Goal: Information Seeking & Learning: Learn about a topic

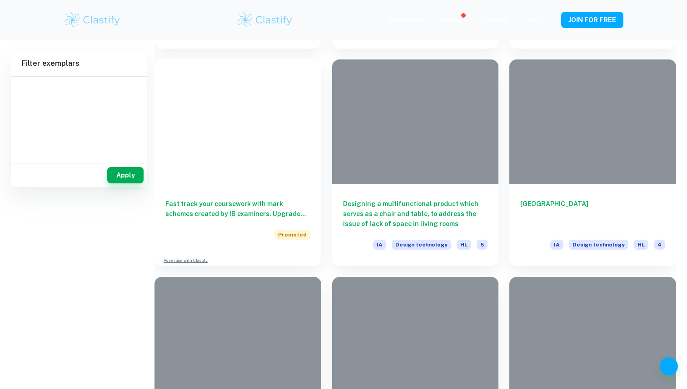
scroll to position [695, 0]
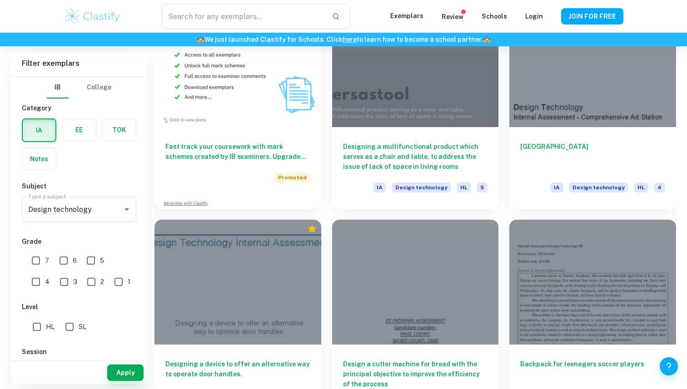
type input "Design technology"
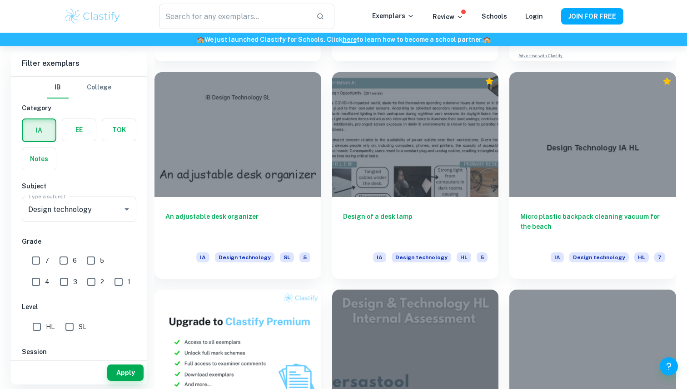
scroll to position [400, 0]
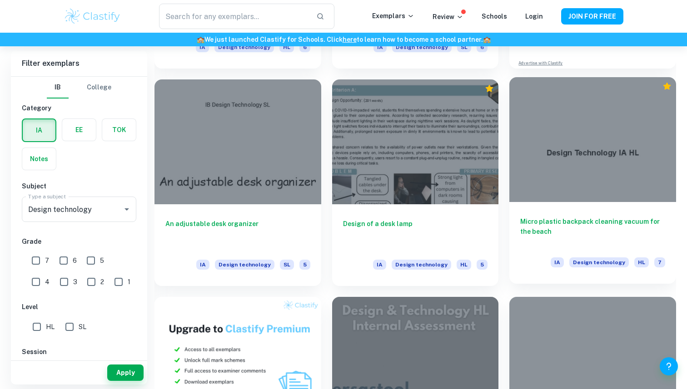
click at [523, 193] on div at bounding box center [592, 139] width 167 height 125
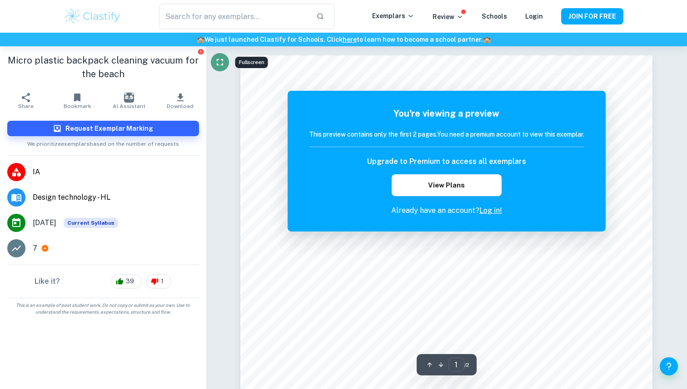
click at [223, 62] on icon "Fullscreen" at bounding box center [219, 62] width 11 height 11
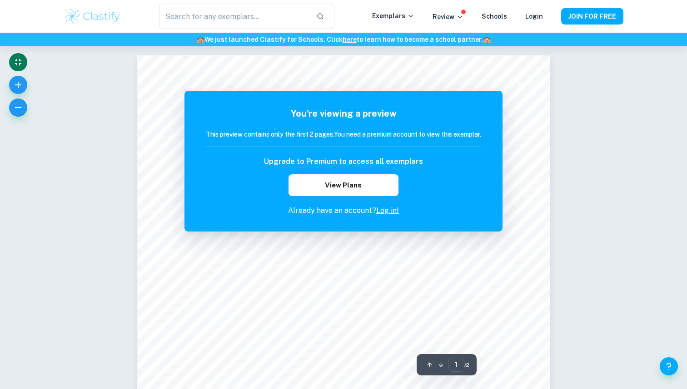
click at [9, 54] on div at bounding box center [18, 87] width 18 height 68
click at [19, 59] on icon "Exit fullscreen" at bounding box center [18, 62] width 11 height 11
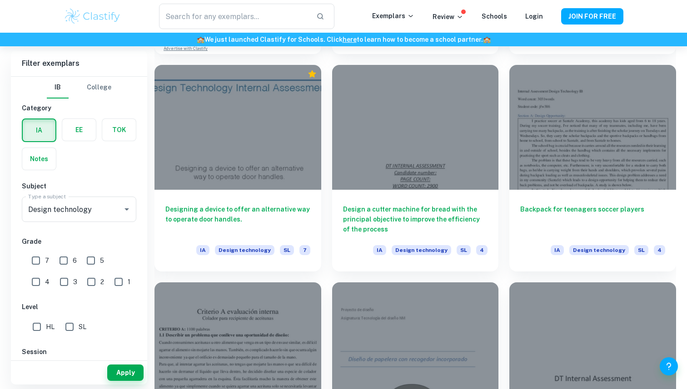
scroll to position [858, 0]
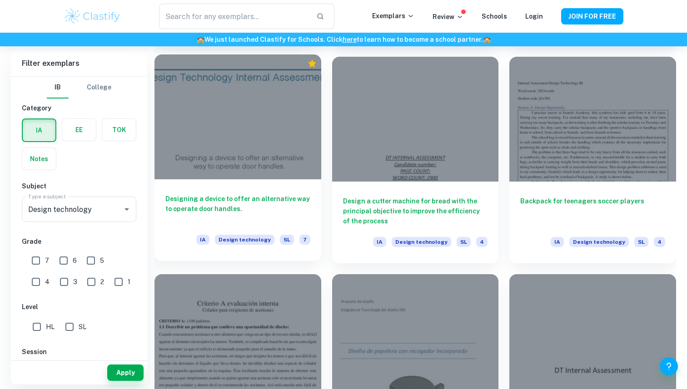
click at [267, 207] on h6 "Designing a device to offer an alternative way to operate door handles." at bounding box center [237, 209] width 145 height 30
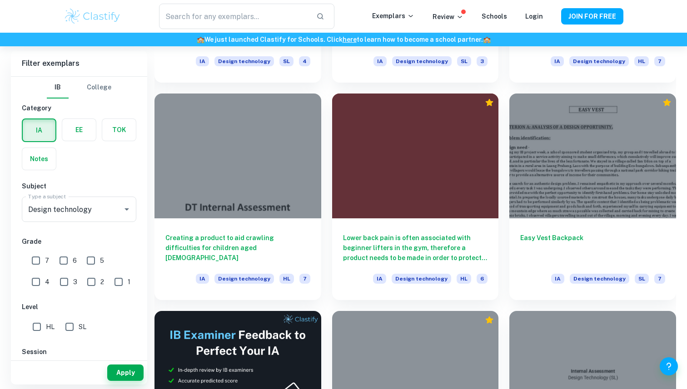
scroll to position [1239, 0]
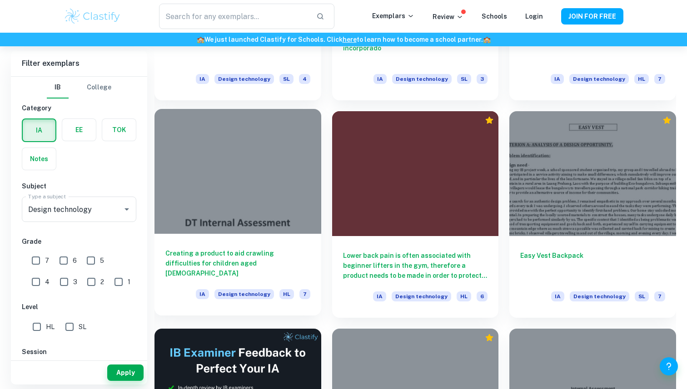
click at [291, 174] on div at bounding box center [237, 171] width 167 height 125
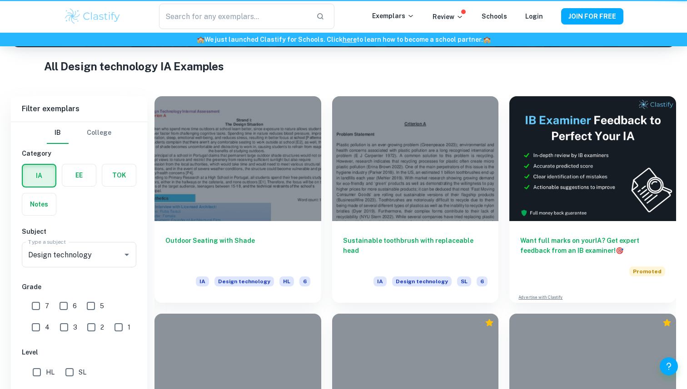
scroll to position [1271, 0]
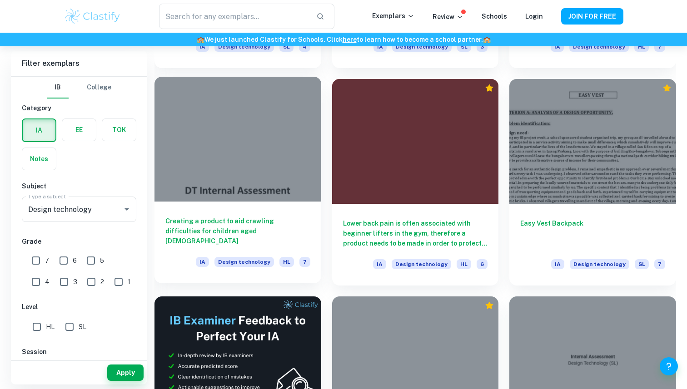
click at [204, 208] on div "Creating a product to aid crawling difficulties for children aged [DEMOGRAPHIC_…" at bounding box center [237, 243] width 167 height 82
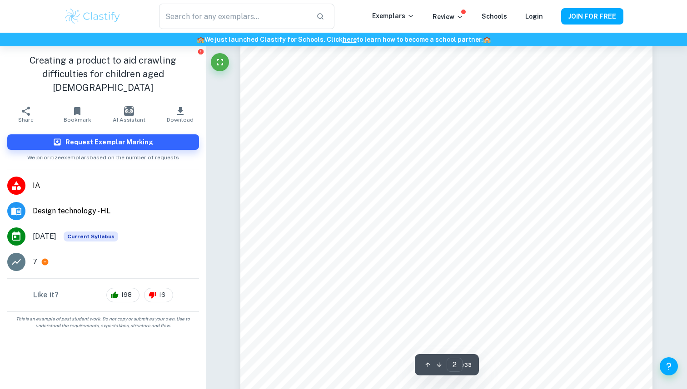
scroll to position [651, 0]
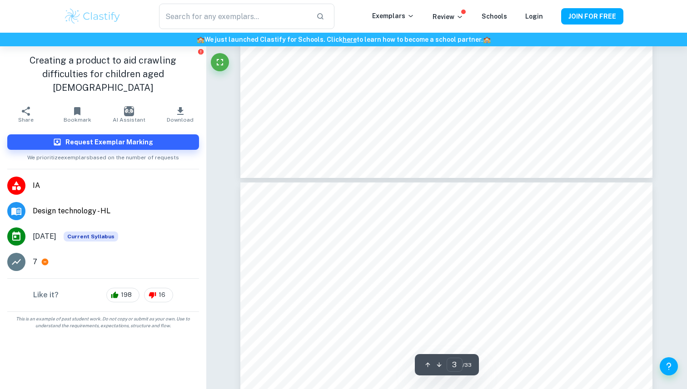
type input "4"
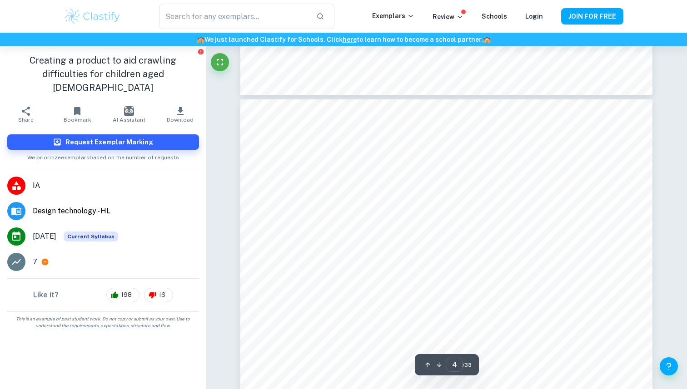
scroll to position [1967, 0]
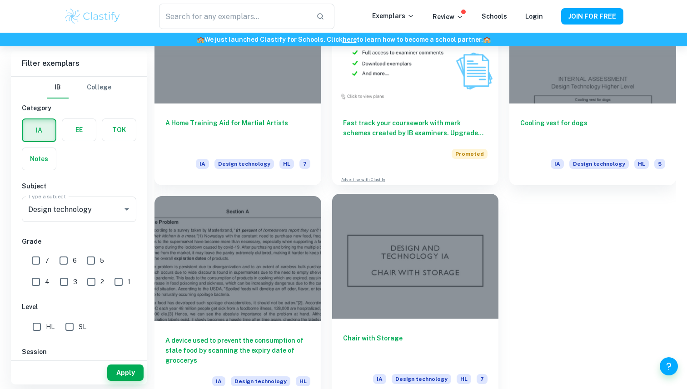
scroll to position [1820, 0]
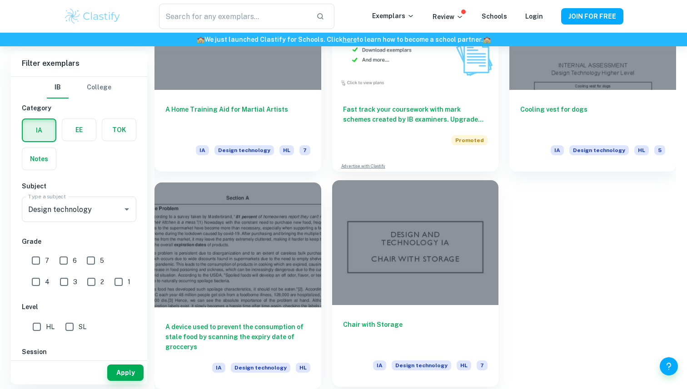
click at [423, 211] on div at bounding box center [415, 242] width 167 height 125
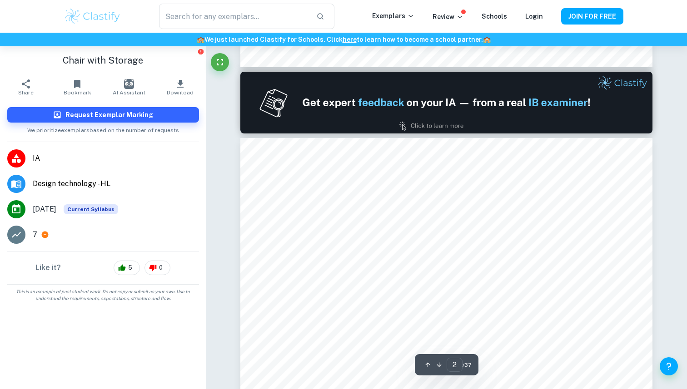
scroll to position [764, 0]
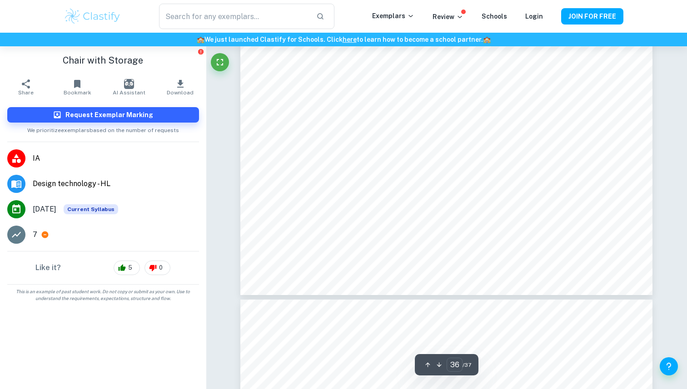
type input "37"
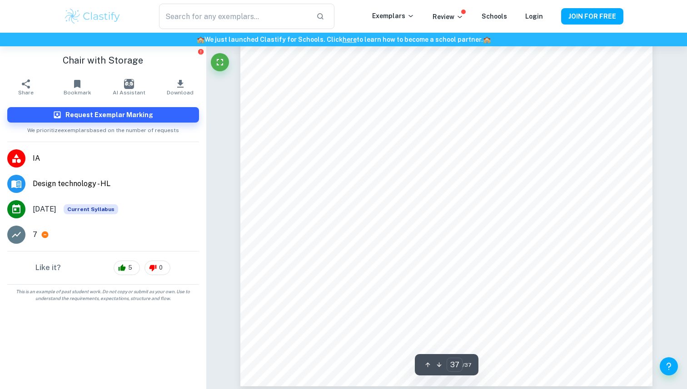
scroll to position [21873, 0]
